Goal: Find contact information: Find contact information

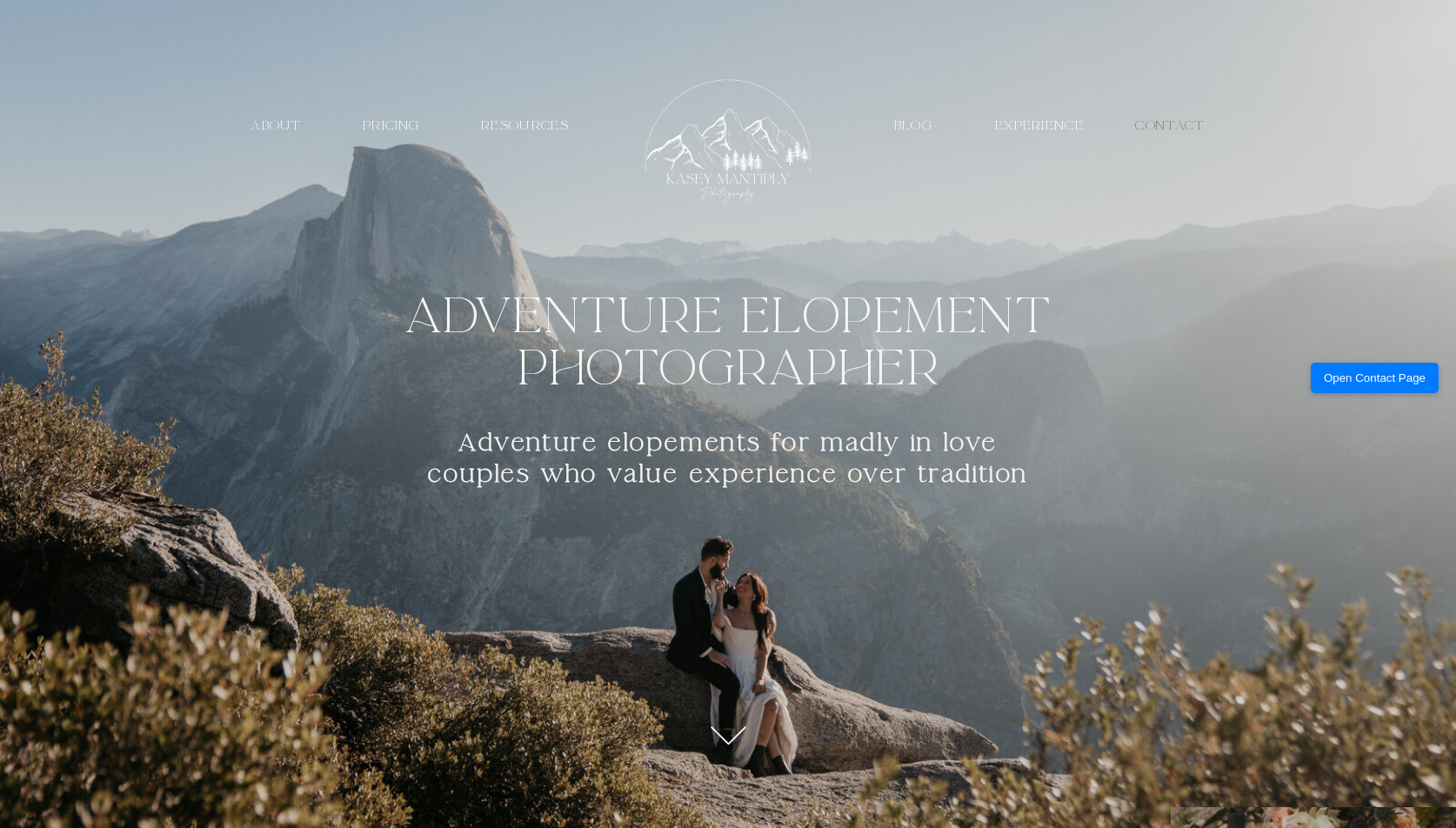
click at [1178, 123] on nav "contact" at bounding box center [1170, 126] width 85 height 17
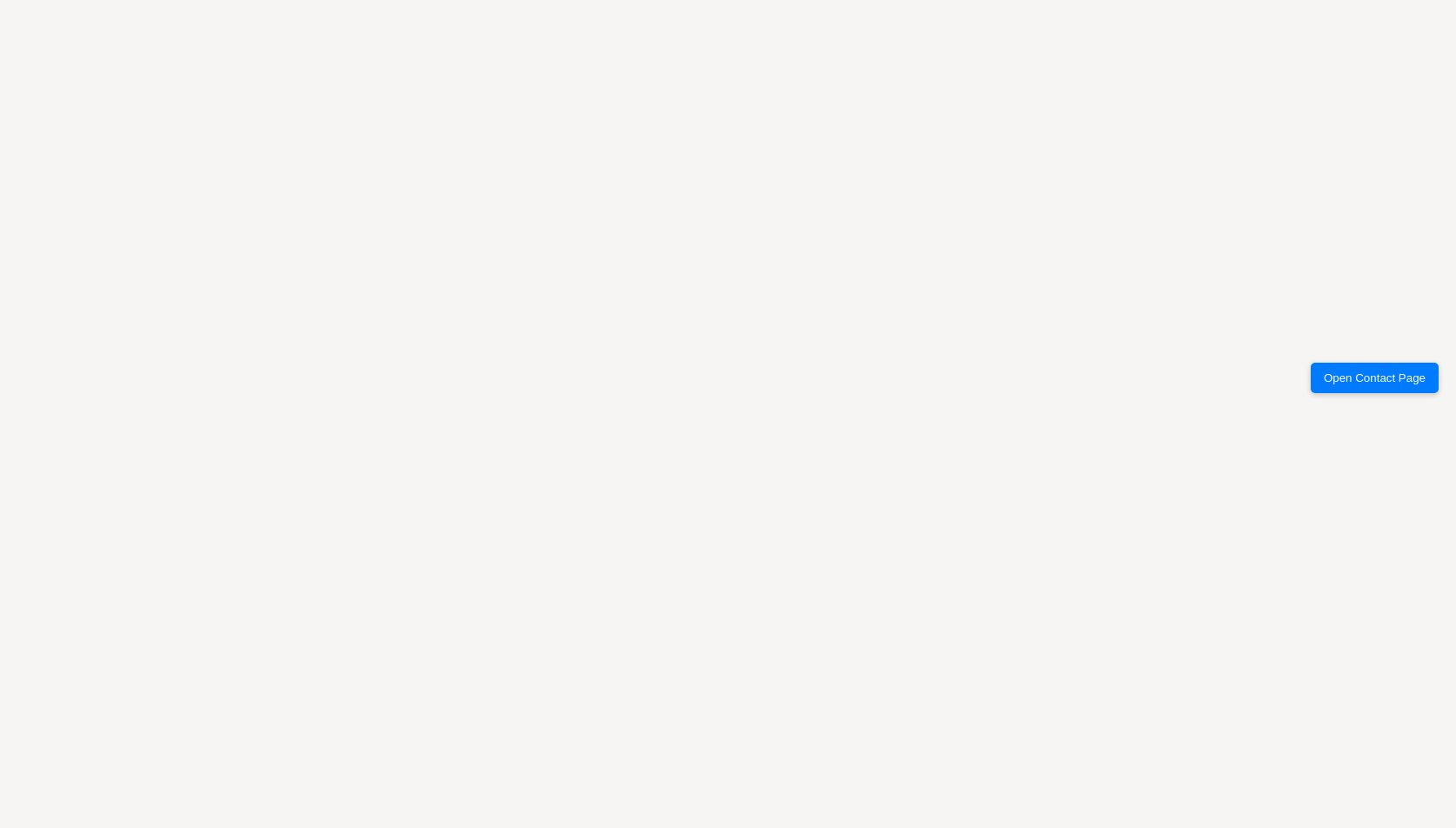
scroll to position [1913, 0]
drag, startPoint x: 1248, startPoint y: 255, endPoint x: 678, endPoint y: 240, distance: 570.2
click at [1247, 257] on div "contact [PERSON_NAME] contact Blog resources EXPERIENCE about PRICING [US_STATE…" at bounding box center [728, 353] width 1456 height 4533
drag, startPoint x: 90, startPoint y: 151, endPoint x: 99, endPoint y: 171, distance: 21.9
click at [90, 152] on div "contact [PERSON_NAME] contact Blog resources EXPERIENCE about PRICING [US_STATE…" at bounding box center [728, 353] width 1456 height 4533
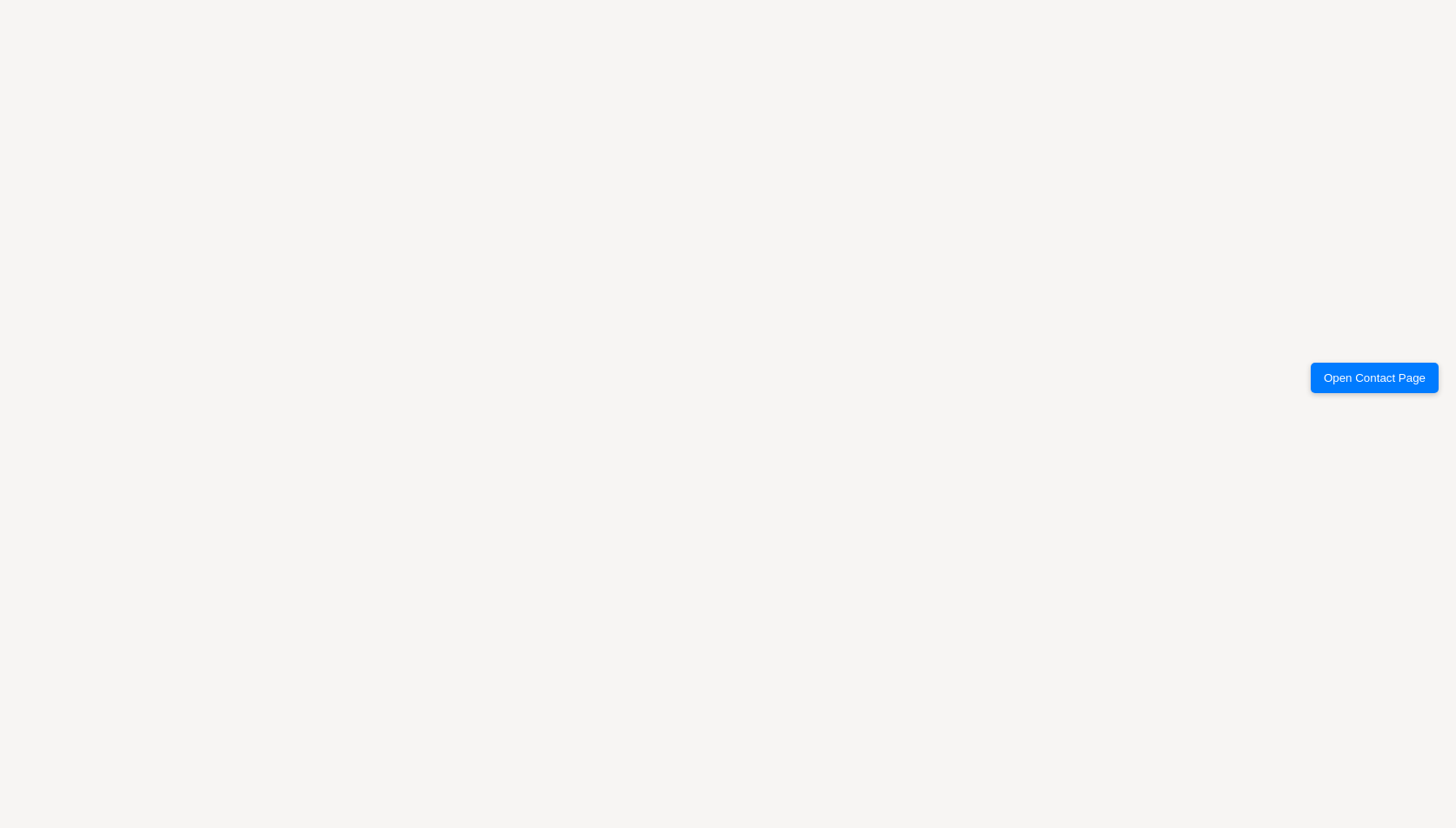
scroll to position [2260, 0]
